Goal: Find contact information: Find contact information

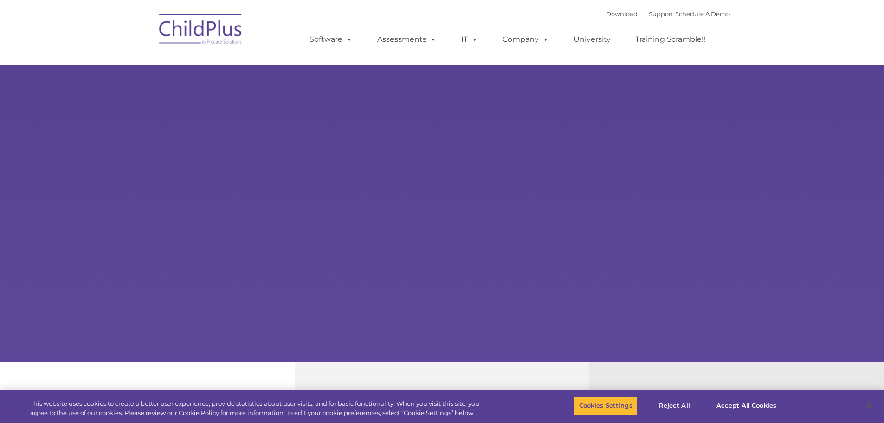
type input ""
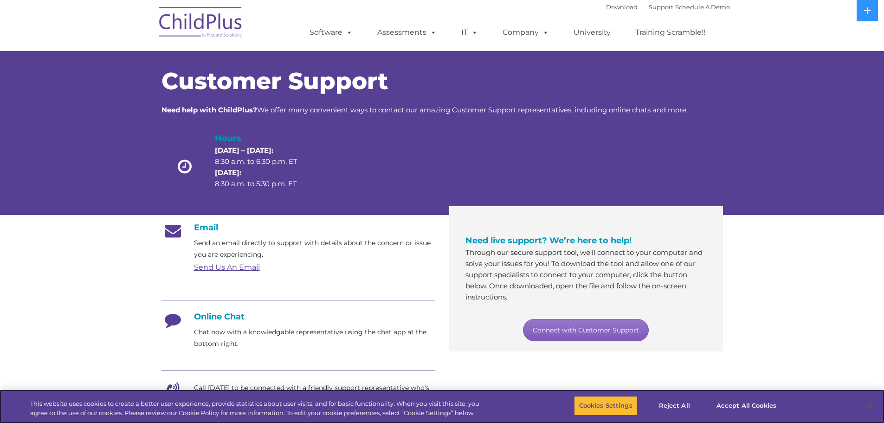
click at [590, 324] on link "Connect with Customer Support" at bounding box center [586, 330] width 126 height 22
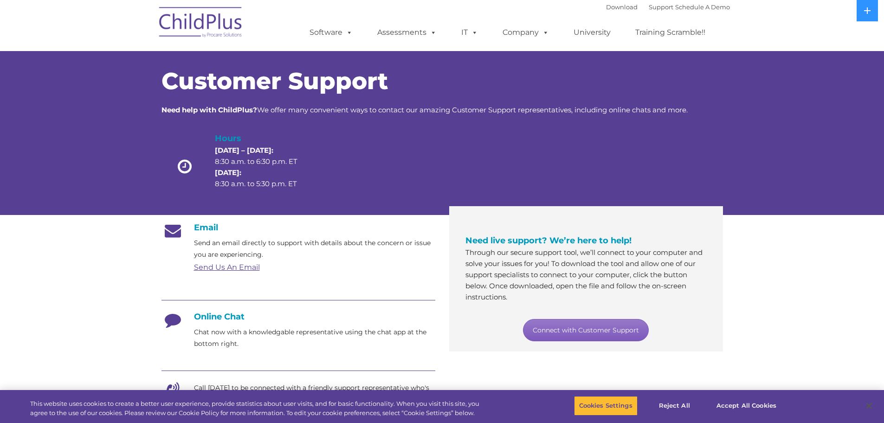
click at [591, 329] on link "Connect with Customer Support" at bounding box center [586, 330] width 126 height 22
click at [794, 43] on nav "Download Support | Schedule A Demo  MENU MENU Software ChildPlus: The original…" at bounding box center [442, 25] width 884 height 51
drag, startPoint x: 771, startPoint y: 0, endPoint x: 760, endPoint y: 197, distance: 197.0
click at [774, 161] on div "Customer Support Need help with ChildPlus? We offer many convenient ways to con…" at bounding box center [442, 123] width 884 height 182
